Goal: Task Accomplishment & Management: Use online tool/utility

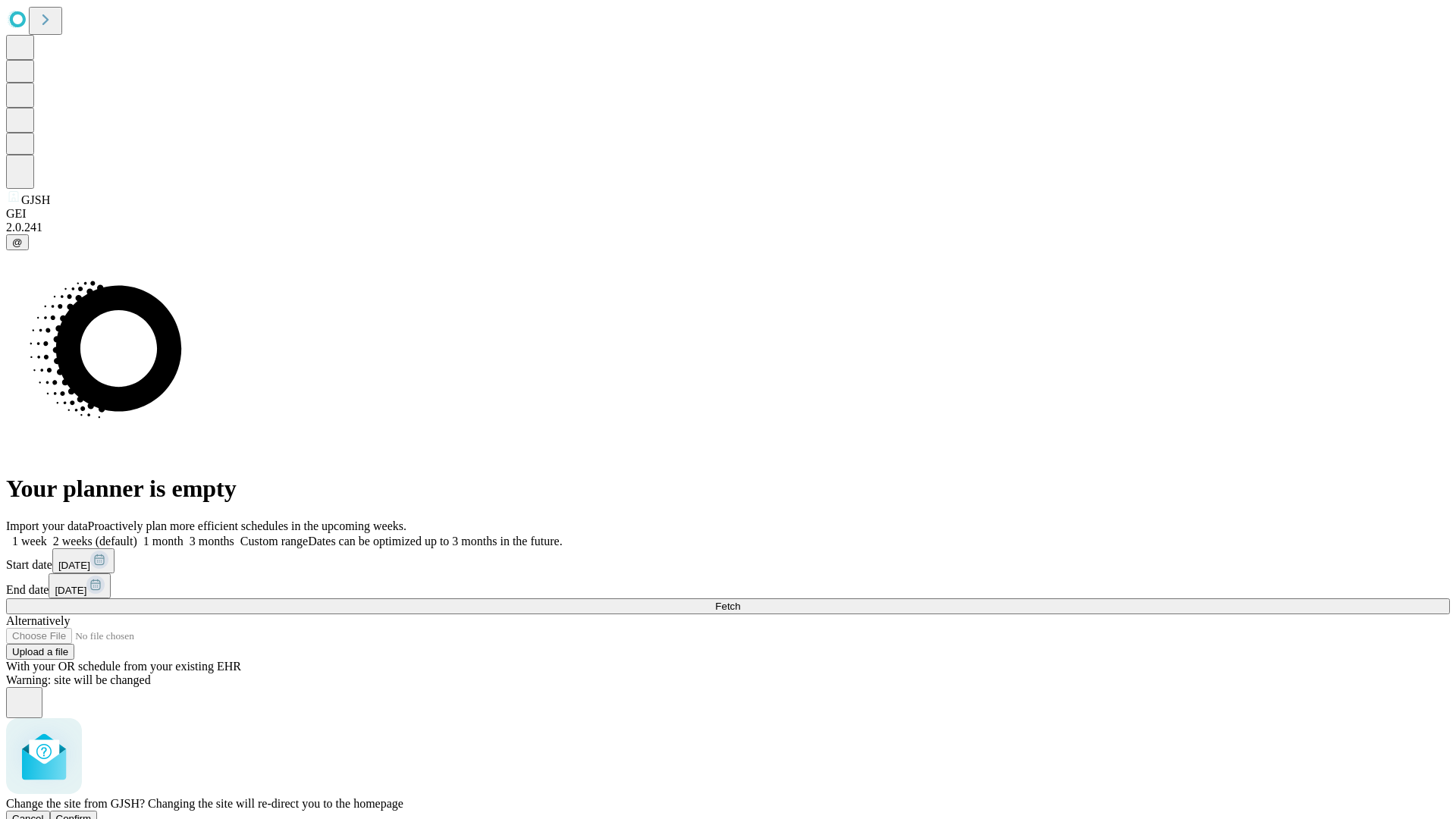
click at [92, 813] on span "Confirm" at bounding box center [73, 818] width 35 height 11
click at [137, 534] on label "2 weeks (default)" at bounding box center [92, 541] width 90 height 13
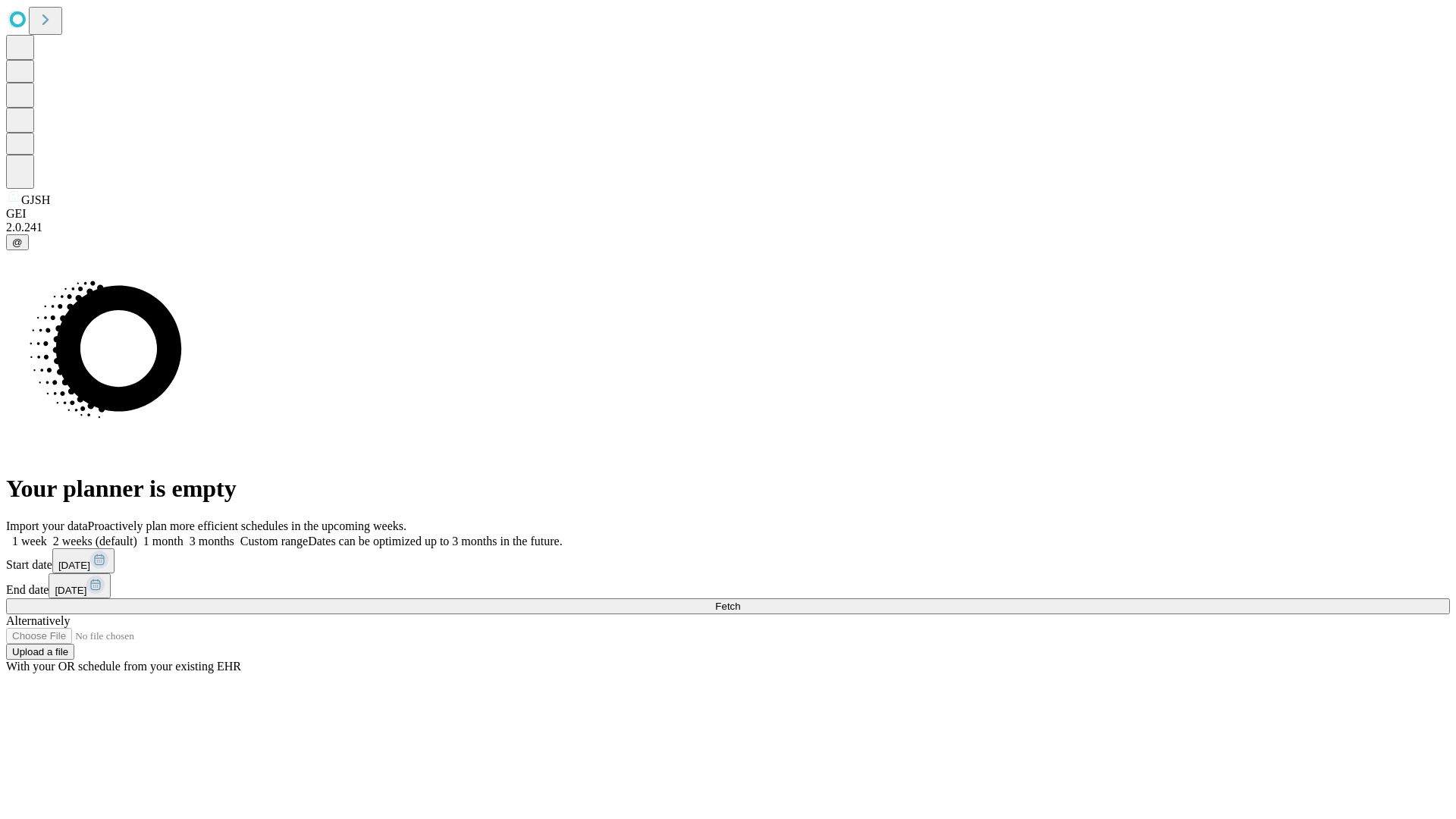
click at [740, 600] on span "Fetch" at bounding box center [727, 606] width 25 height 11
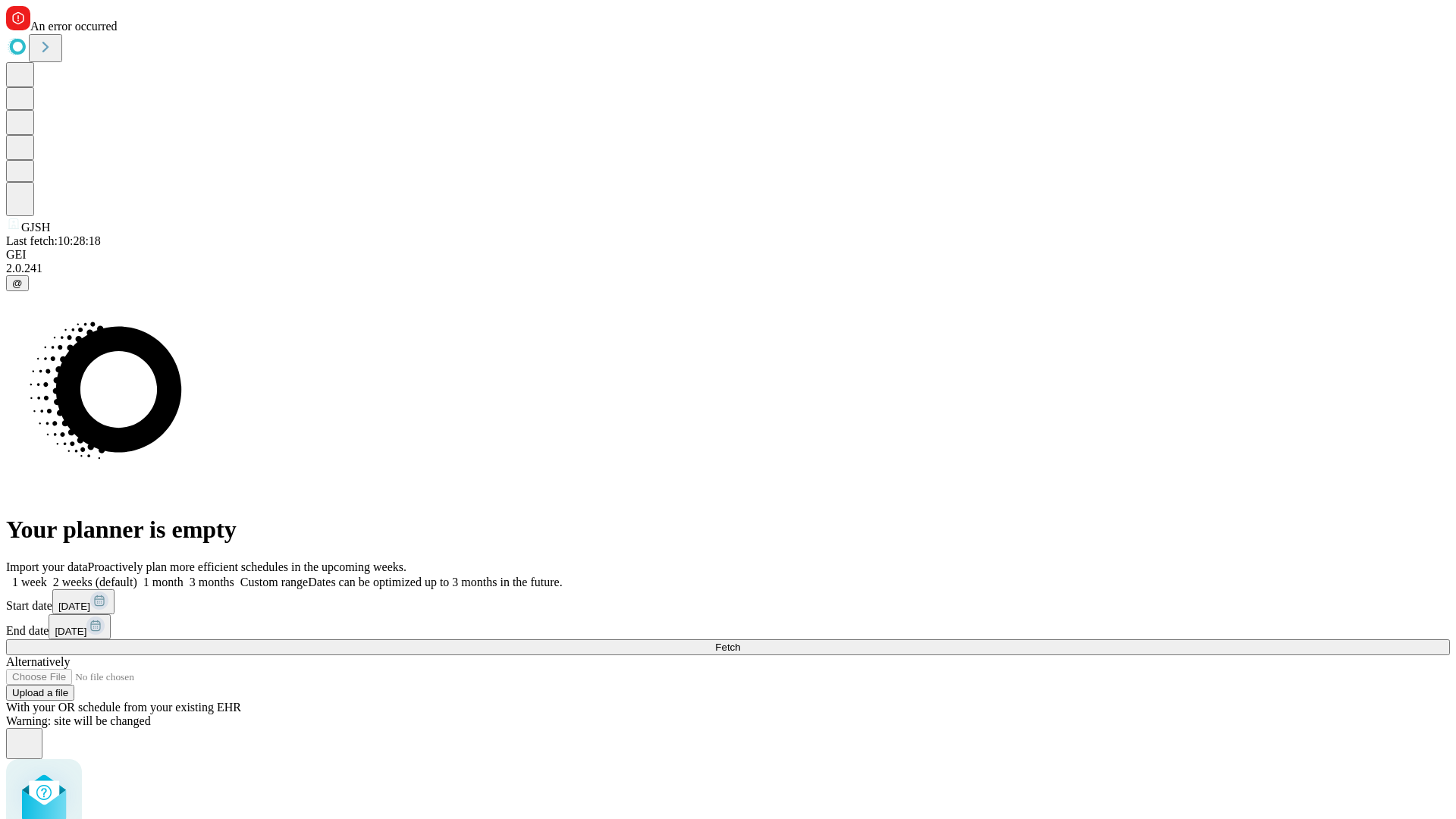
click at [137, 575] on label "2 weeks (default)" at bounding box center [92, 582] width 90 height 13
click at [740, 642] on span "Fetch" at bounding box center [727, 647] width 25 height 11
click at [137, 575] on label "2 weeks (default)" at bounding box center [92, 582] width 90 height 13
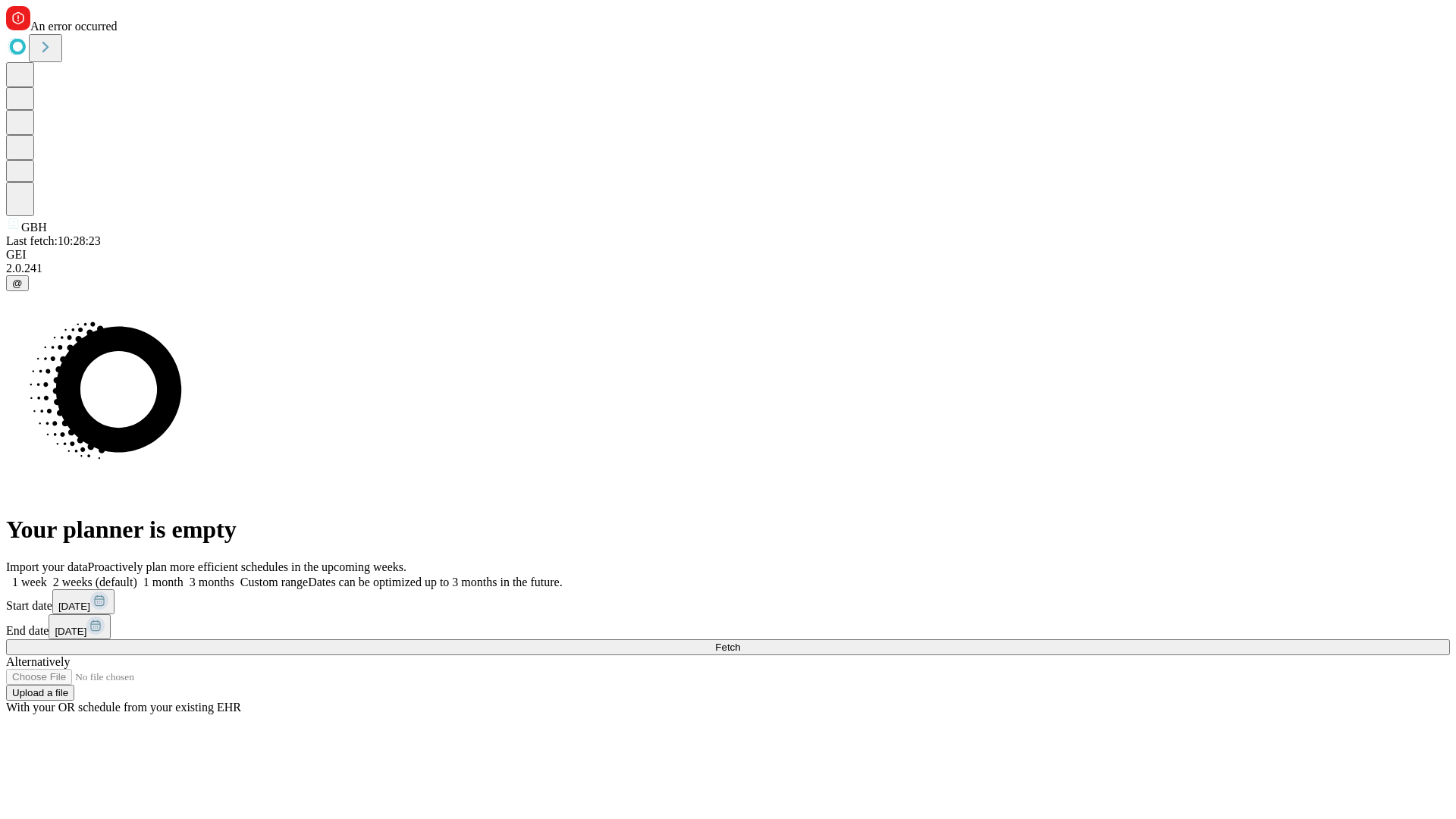
click at [740, 642] on span "Fetch" at bounding box center [727, 647] width 25 height 11
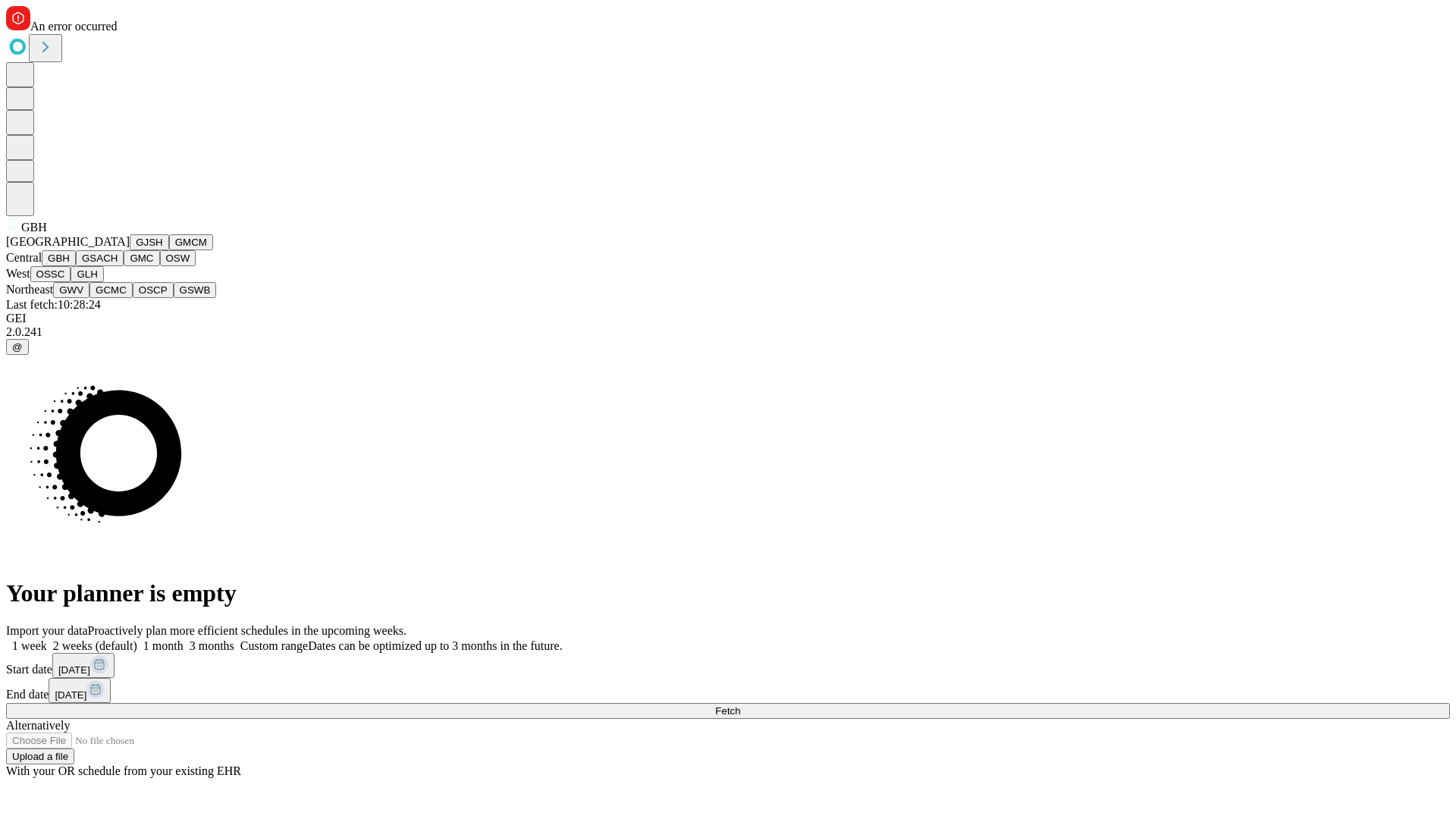
click at [118, 266] on button "GSACH" at bounding box center [100, 258] width 48 height 16
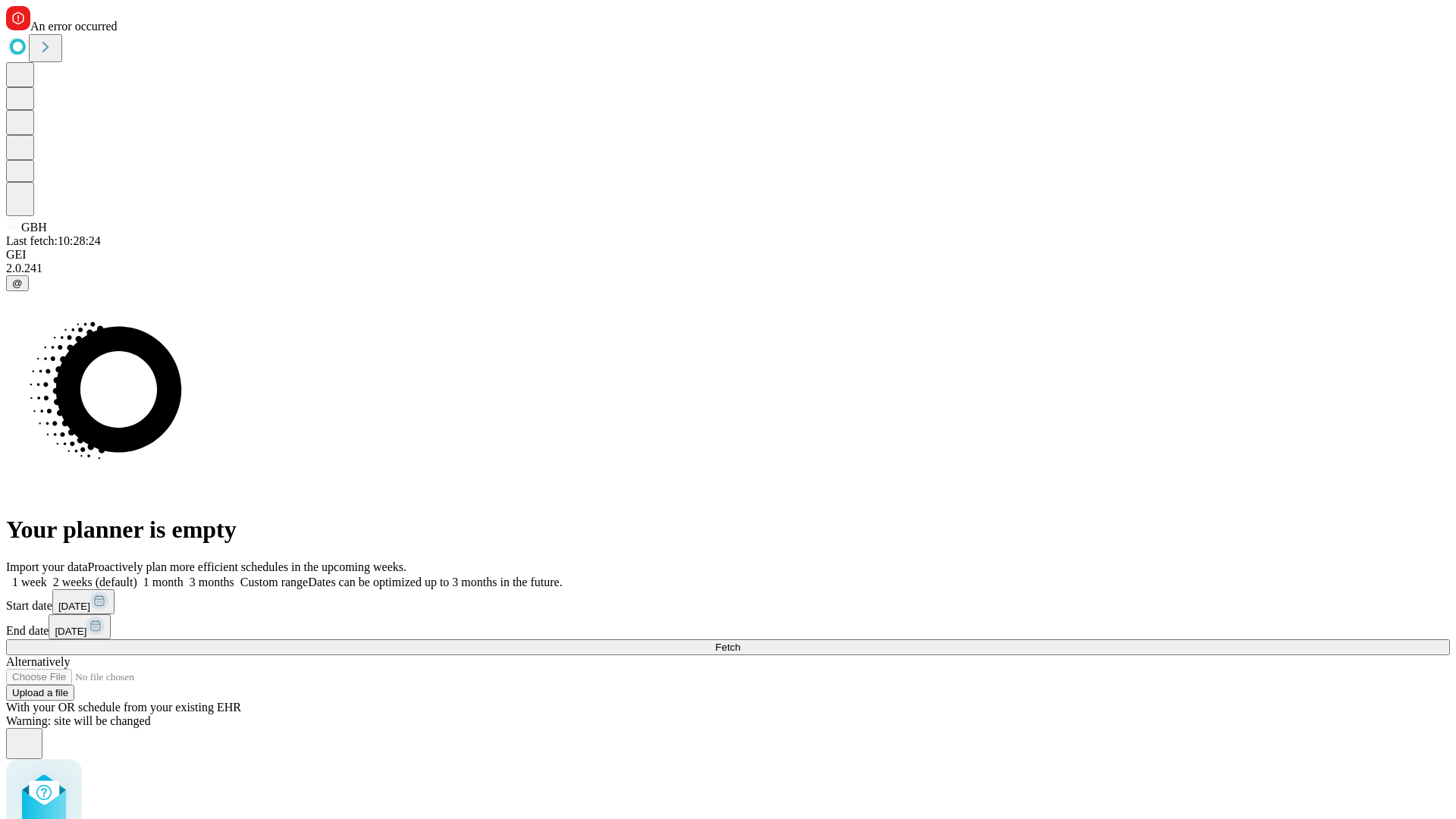
click at [137, 575] on label "2 weeks (default)" at bounding box center [92, 582] width 90 height 13
click at [740, 642] on span "Fetch" at bounding box center [727, 647] width 25 height 11
click at [137, 575] on label "2 weeks (default)" at bounding box center [92, 582] width 90 height 13
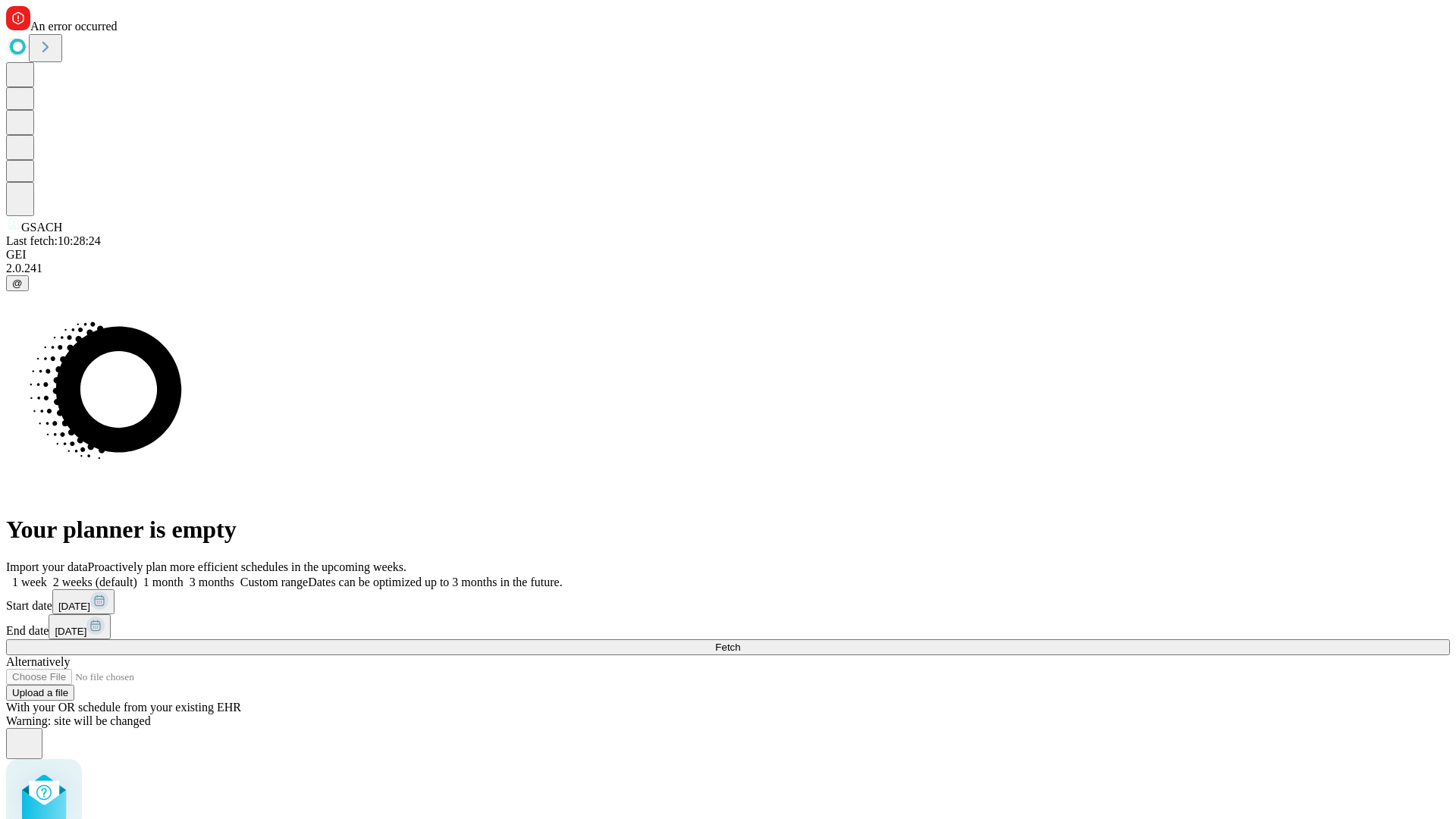
click at [740, 642] on span "Fetch" at bounding box center [727, 647] width 25 height 11
click at [137, 575] on label "2 weeks (default)" at bounding box center [92, 582] width 90 height 13
click at [740, 642] on span "Fetch" at bounding box center [727, 647] width 25 height 11
click at [137, 575] on label "2 weeks (default)" at bounding box center [92, 582] width 90 height 13
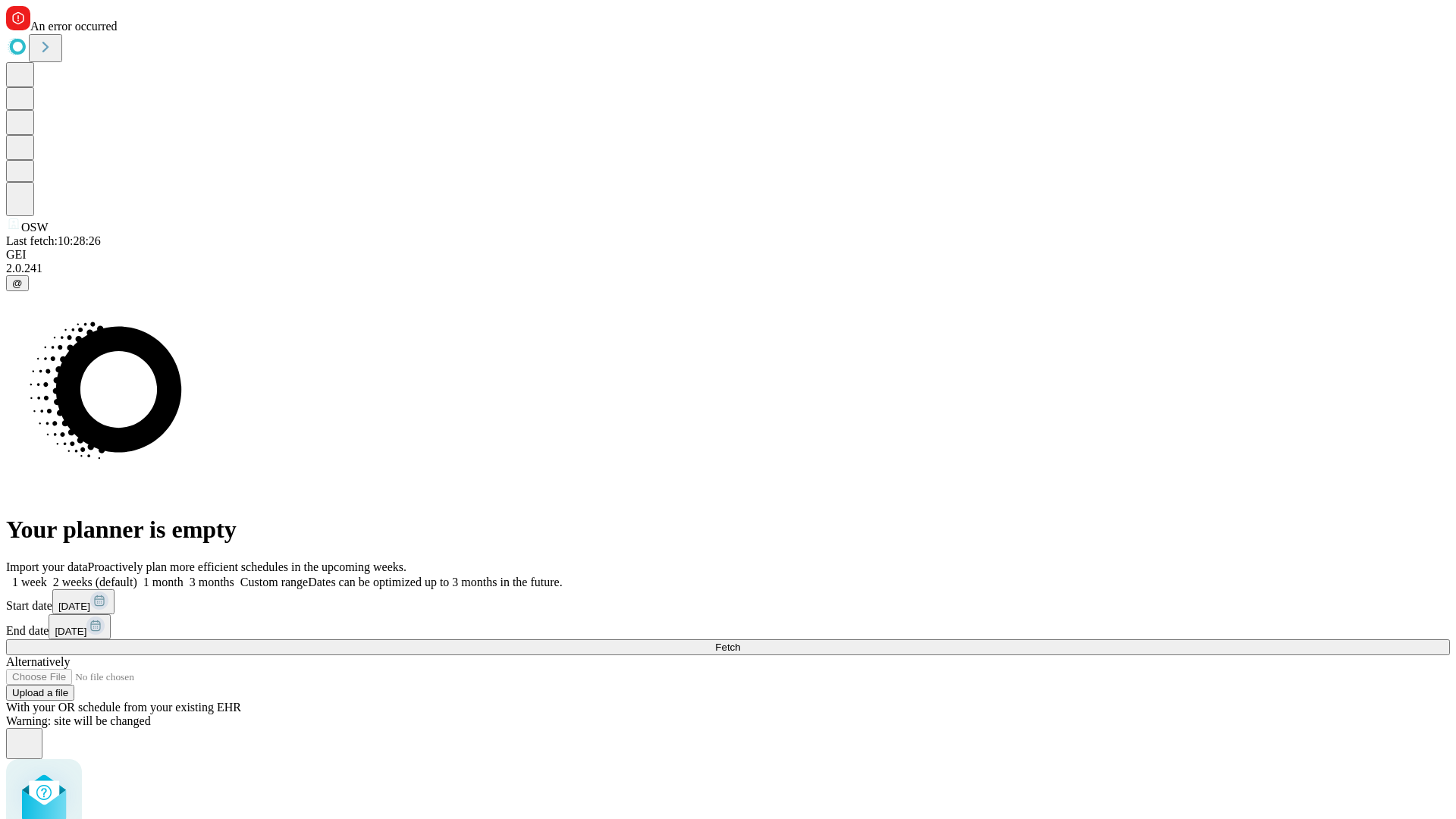
click at [740, 642] on span "Fetch" at bounding box center [727, 647] width 25 height 11
click at [137, 575] on label "2 weeks (default)" at bounding box center [92, 582] width 90 height 13
click at [740, 642] on span "Fetch" at bounding box center [727, 647] width 25 height 11
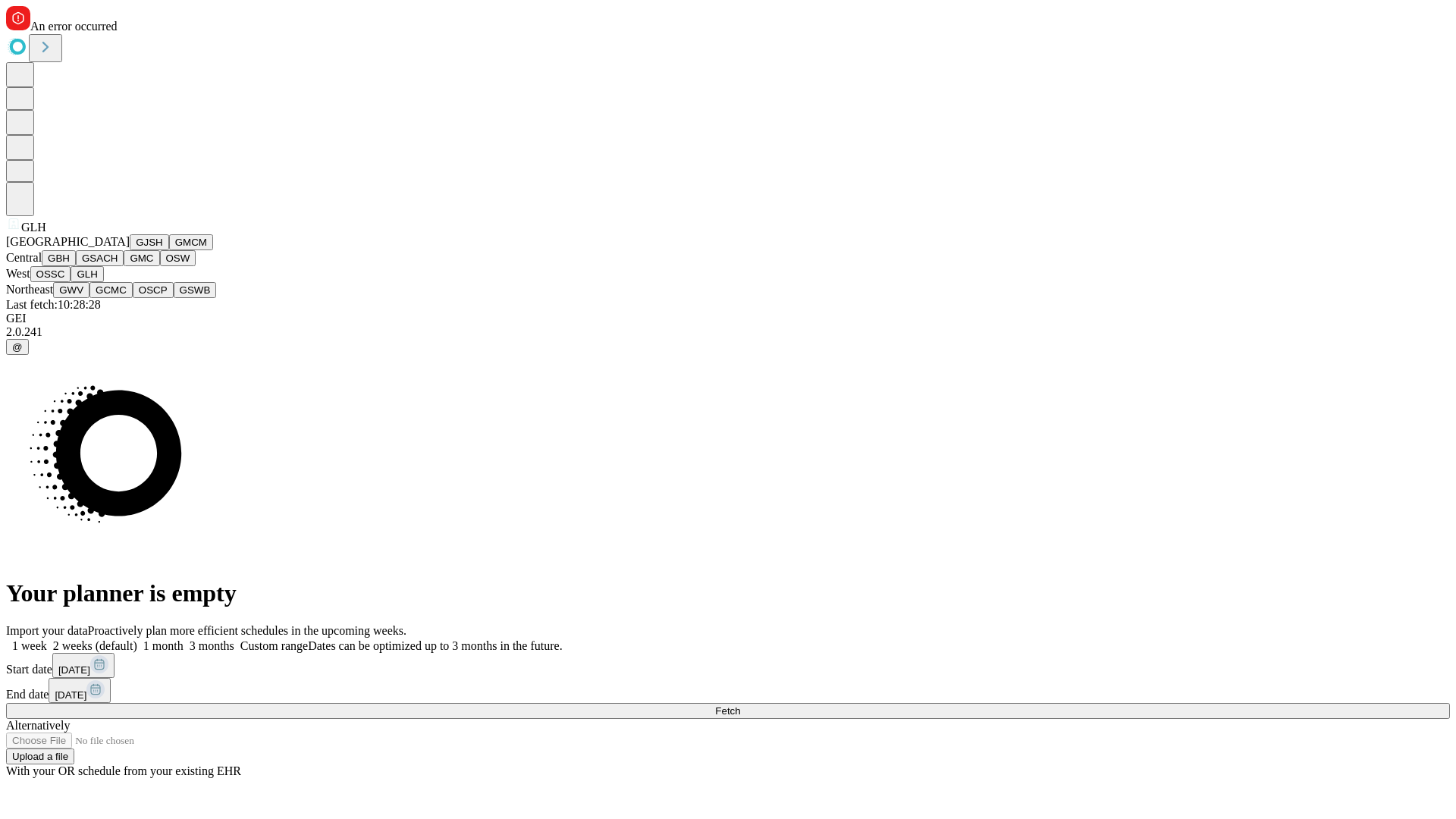
click at [89, 298] on button "GWV" at bounding box center [70, 289] width 36 height 16
click at [137, 639] on label "2 weeks (default)" at bounding box center [92, 646] width 90 height 13
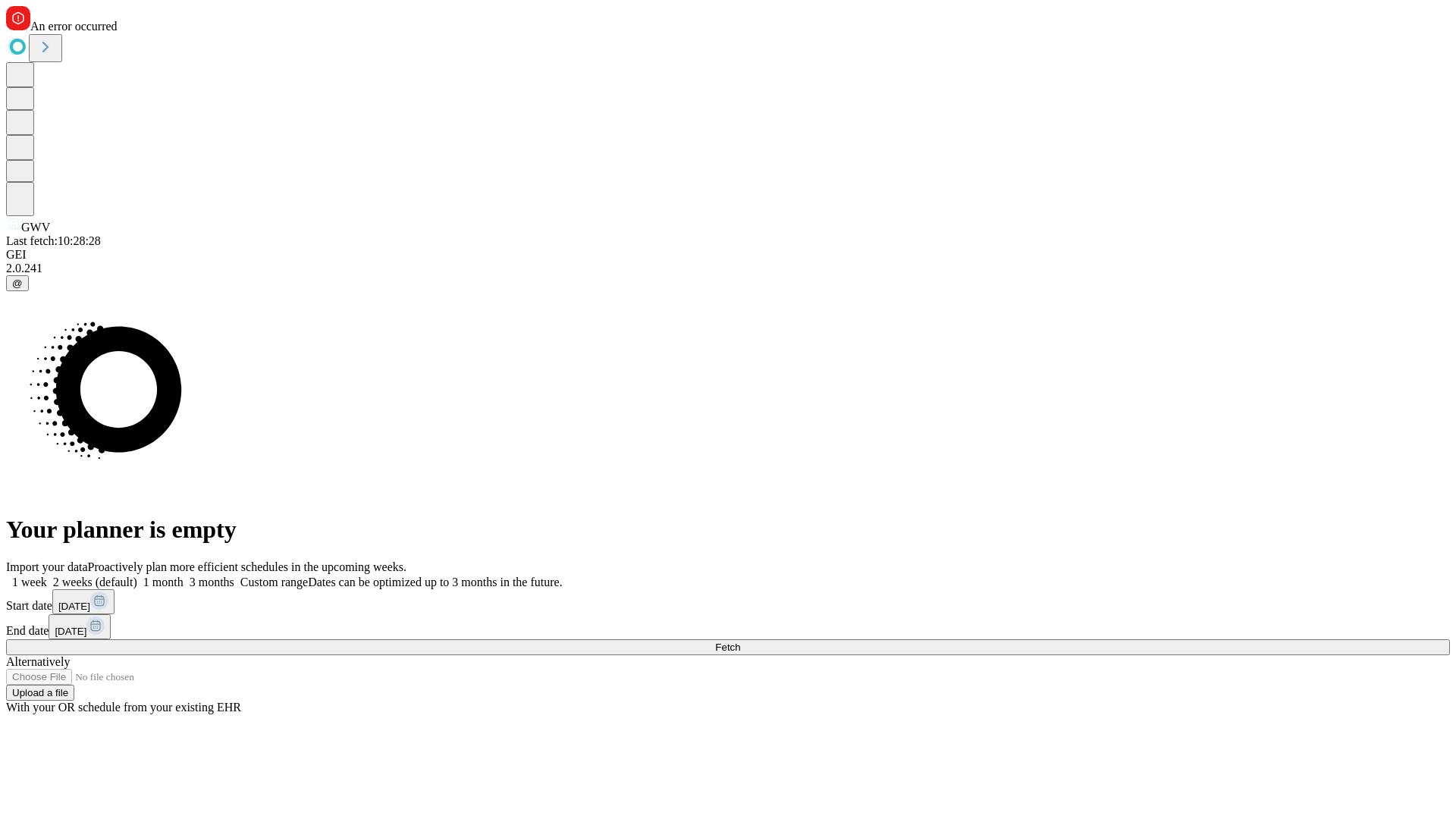
click at [740, 642] on span "Fetch" at bounding box center [727, 647] width 25 height 11
click at [137, 575] on label "2 weeks (default)" at bounding box center [92, 582] width 90 height 13
click at [740, 642] on span "Fetch" at bounding box center [727, 647] width 25 height 11
